Goal: Information Seeking & Learning: Learn about a topic

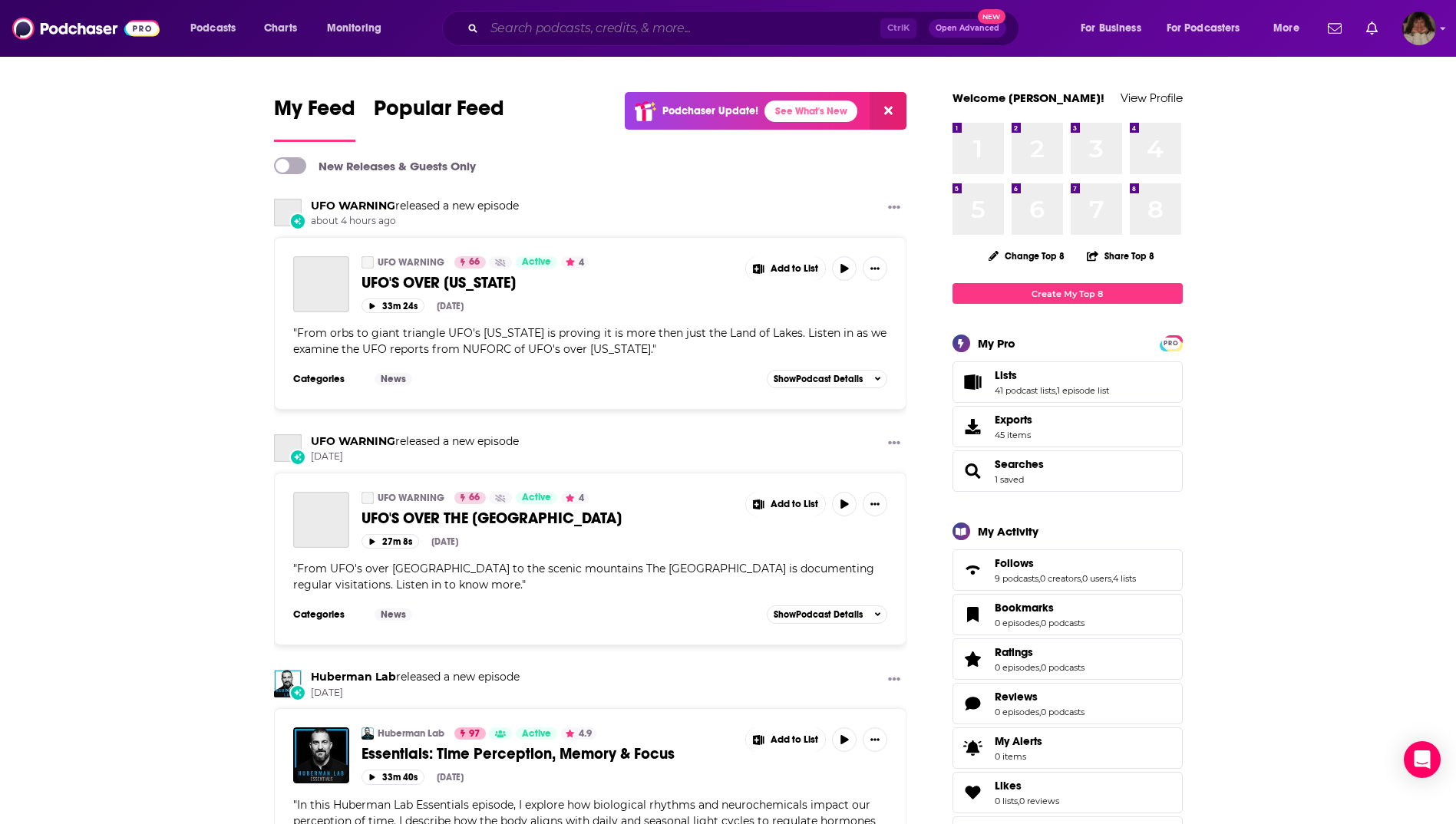
click at [659, 30] on input "Search podcasts, credits, & more..." at bounding box center [682, 29] width 396 height 24
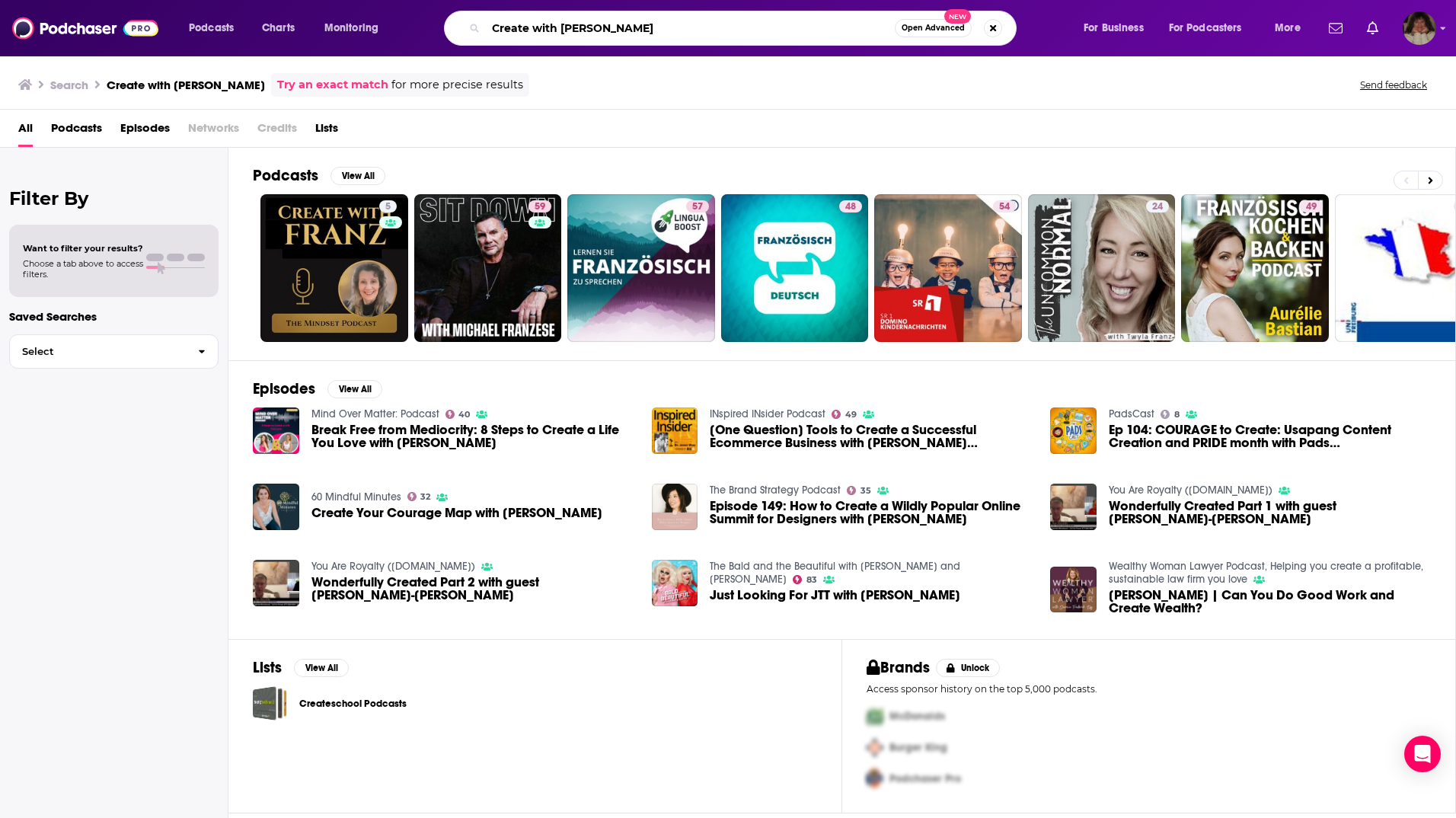
drag, startPoint x: 603, startPoint y: 31, endPoint x: 446, endPoint y: 9, distance: 158.5
click at [446, 9] on div "Podcasts Charts Monitoring Create with [PERSON_NAME] Open Advanced New For Busi…" at bounding box center [728, 28] width 1456 height 57
type input "[PERSON_NAME] show"
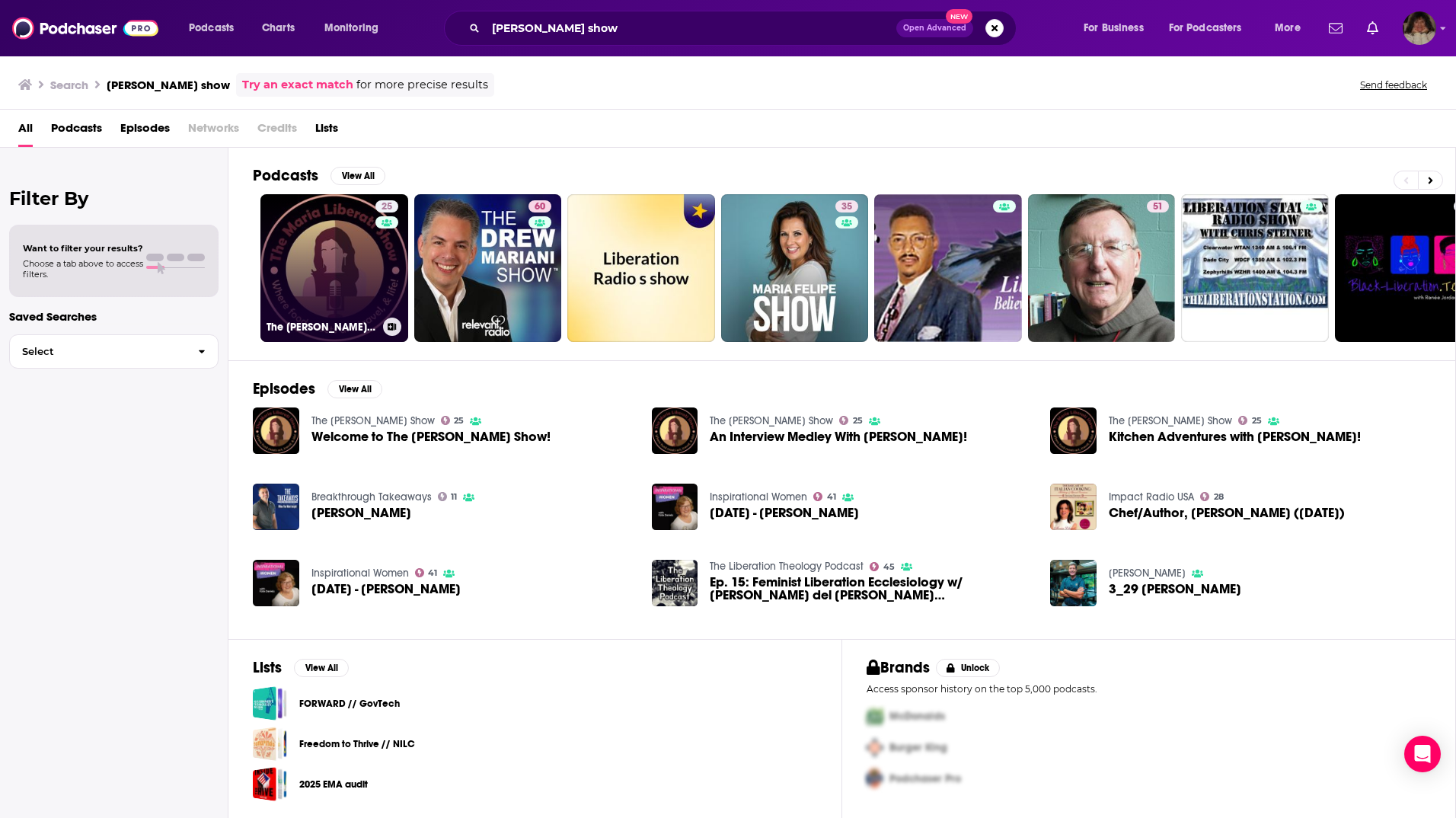
click at [336, 246] on link "25 The [PERSON_NAME] Show" at bounding box center [334, 268] width 148 height 148
